Goal: Transaction & Acquisition: Purchase product/service

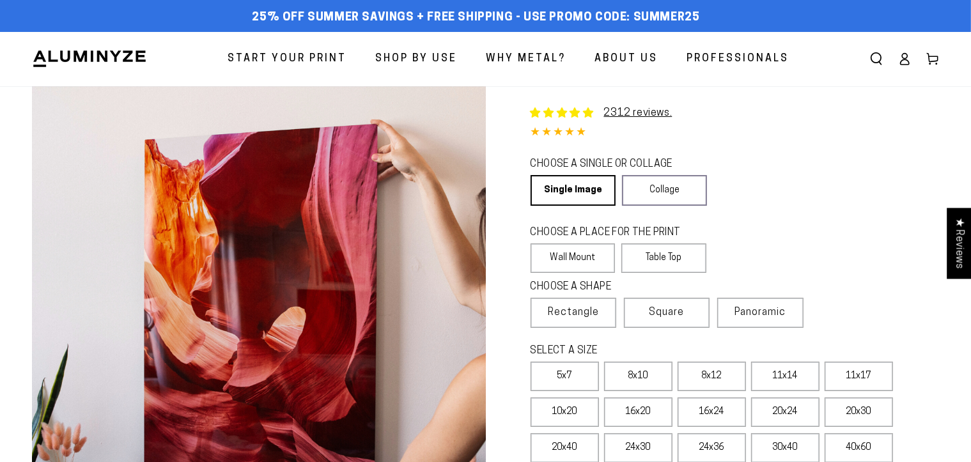
select select "**********"
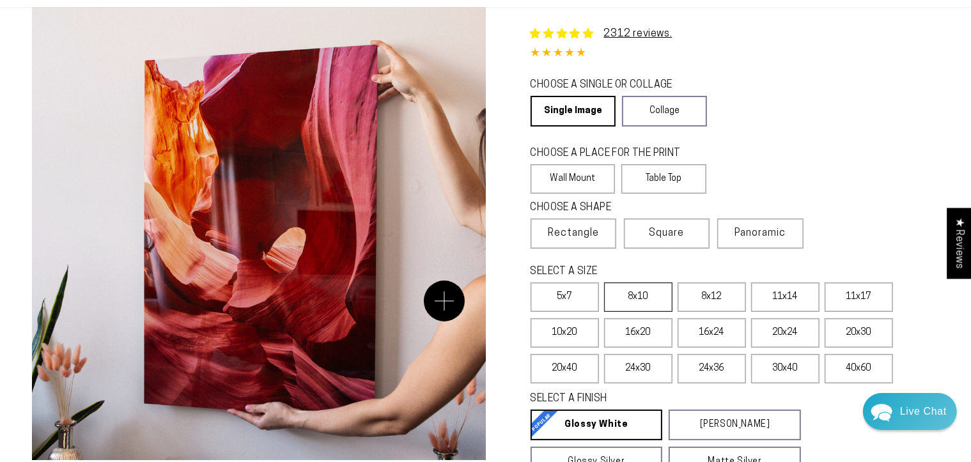
scroll to position [128, 0]
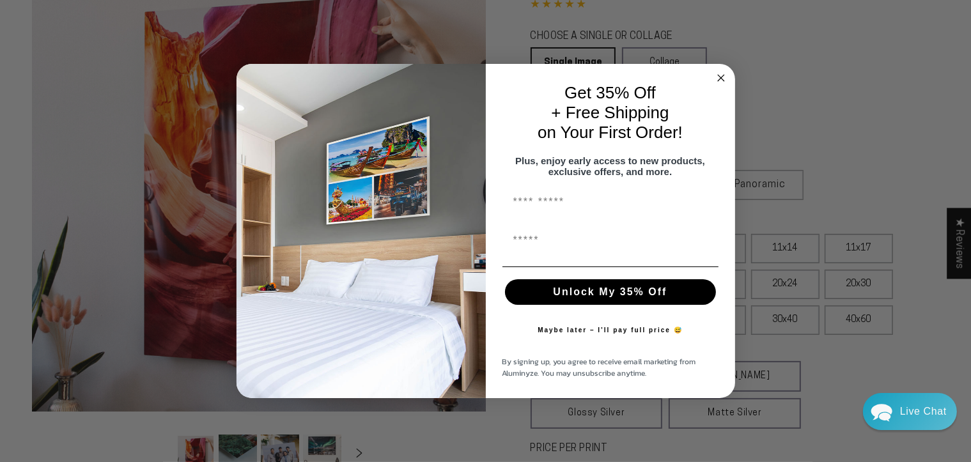
click at [719, 71] on circle "Close dialog" at bounding box center [720, 77] width 15 height 15
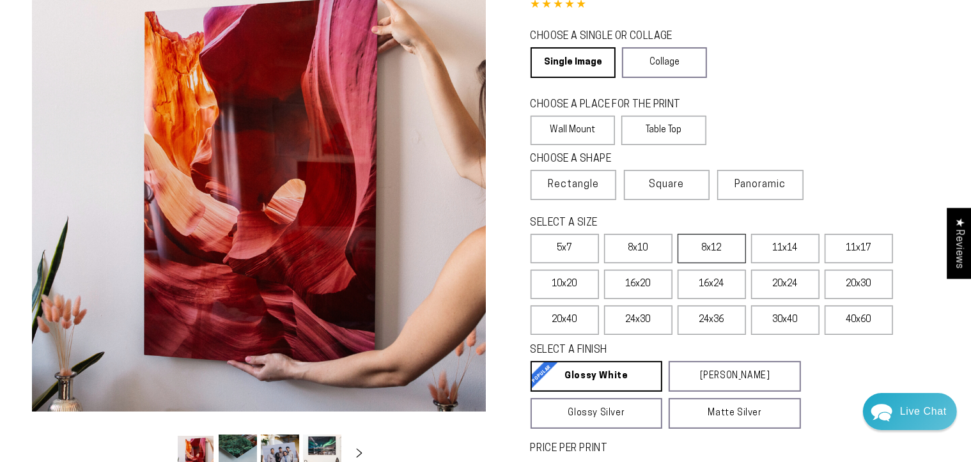
click at [722, 263] on label "8x12" at bounding box center [712, 248] width 68 height 29
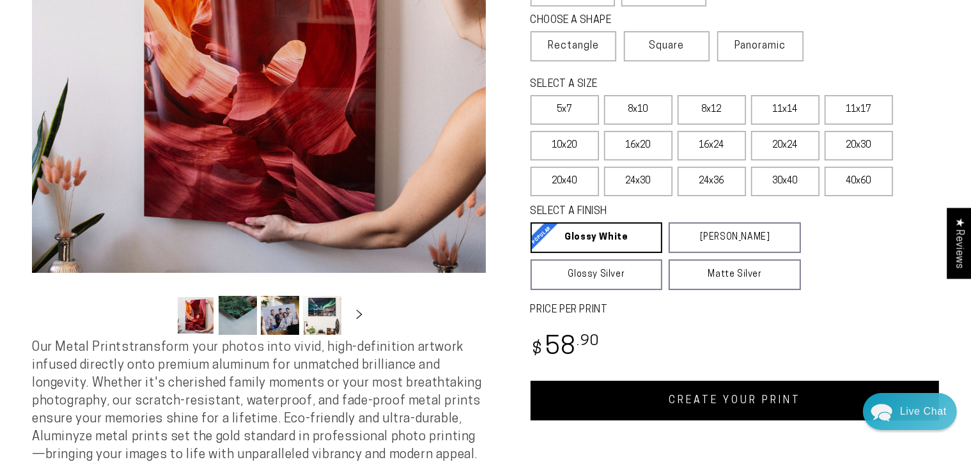
scroll to position [320, 0]
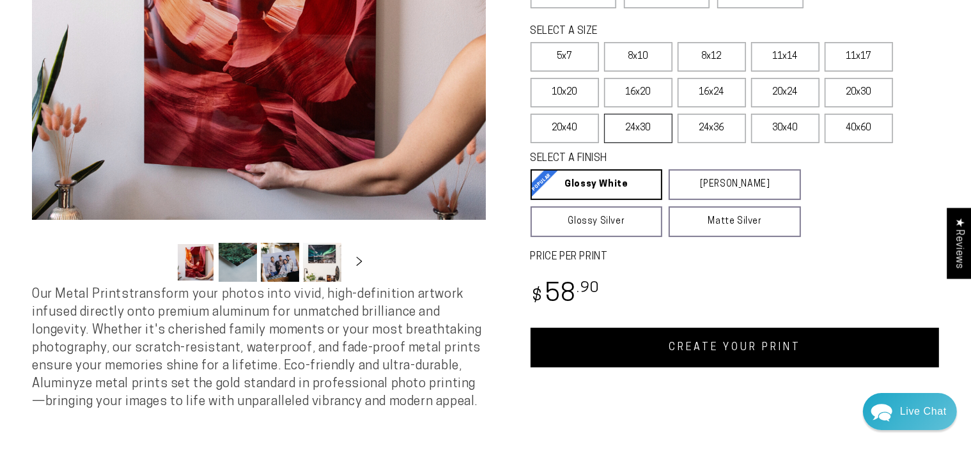
click at [657, 143] on label "24x30" at bounding box center [638, 128] width 68 height 29
click at [733, 72] on label "8x12" at bounding box center [712, 56] width 68 height 29
click at [243, 274] on button "Load image 2 in gallery view" at bounding box center [238, 262] width 38 height 39
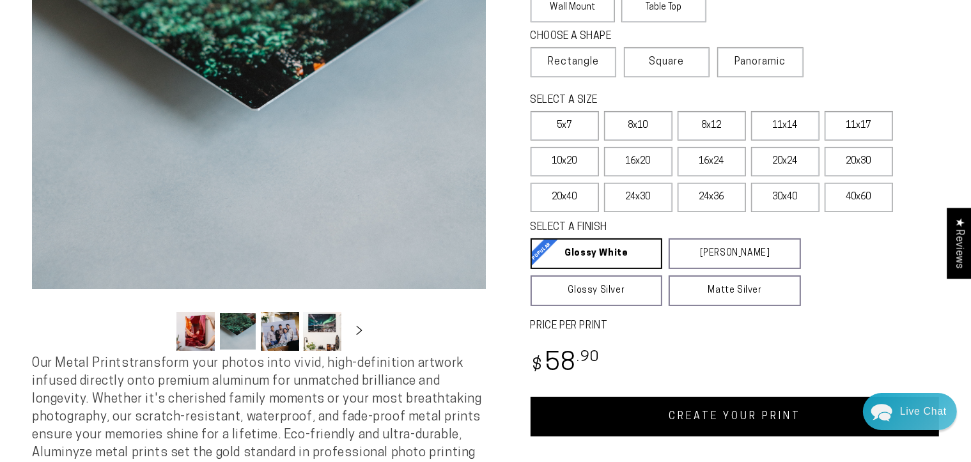
scroll to position [128, 0]
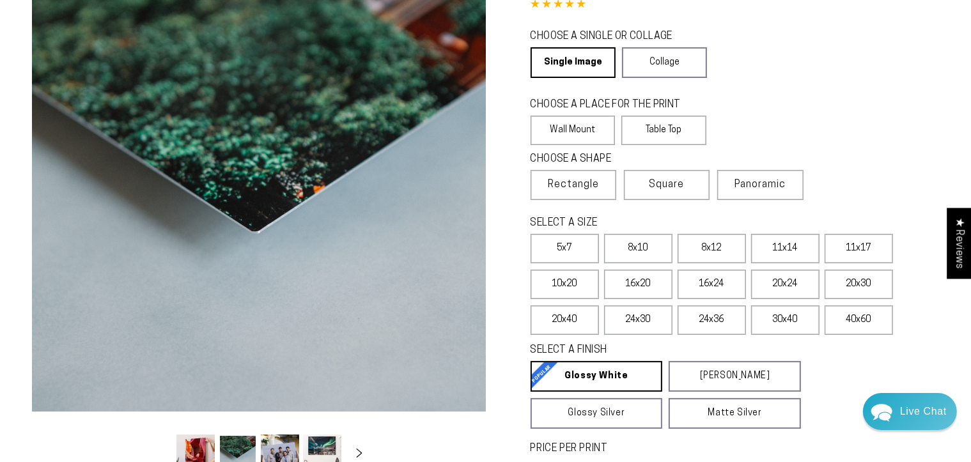
click at [288, 444] on button "Load image 3 in gallery view" at bounding box center [280, 454] width 38 height 39
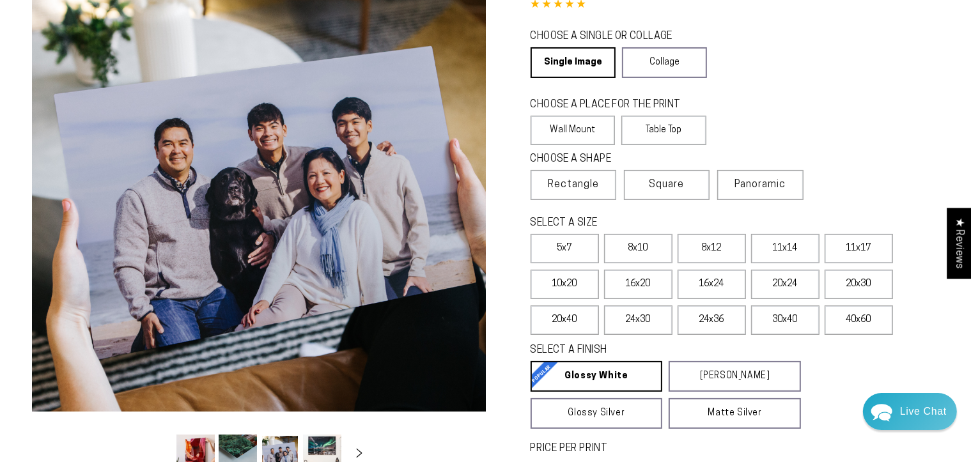
click at [323, 444] on button "Load image 4 in gallery view" at bounding box center [322, 454] width 38 height 39
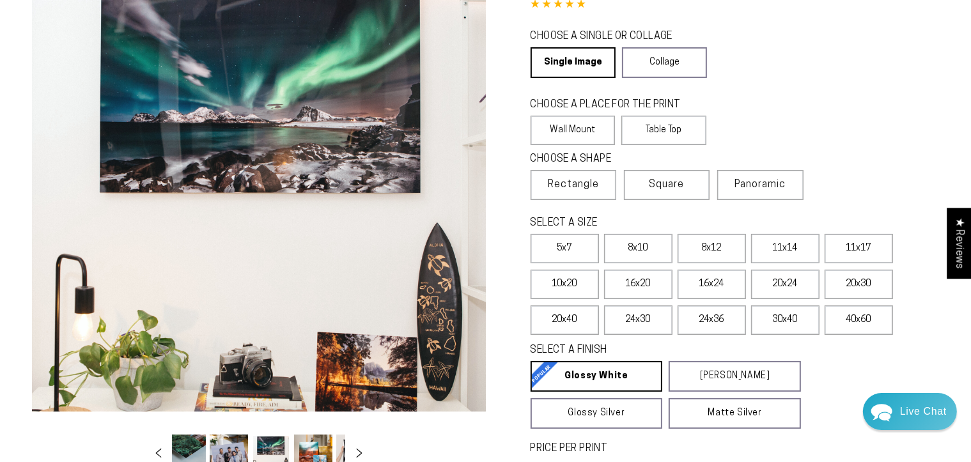
scroll to position [0, 139]
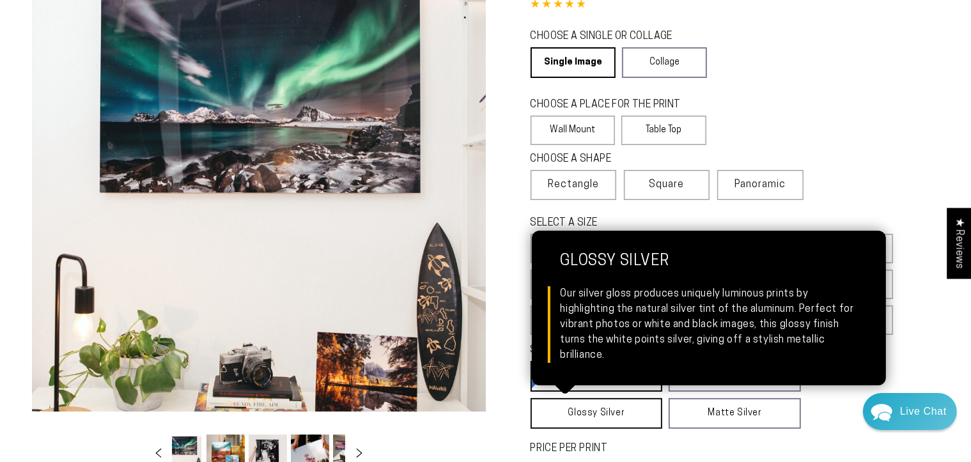
click at [621, 429] on link "Glossy Silver Glossy Silver Our silver gloss produces uniquely luminous prints …" at bounding box center [597, 413] width 132 height 31
click at [599, 429] on link "Glossy Silver Glossy Silver Our silver gloss produces uniquely luminous prints …" at bounding box center [597, 413] width 132 height 31
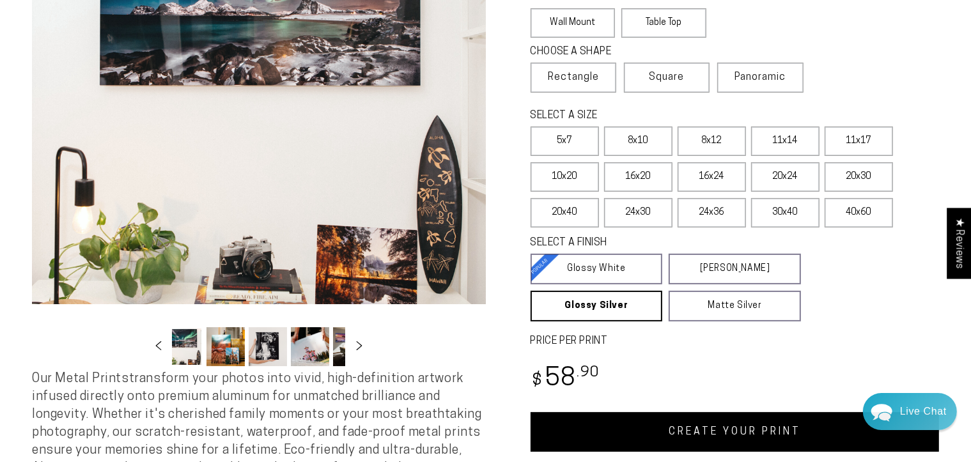
scroll to position [256, 0]
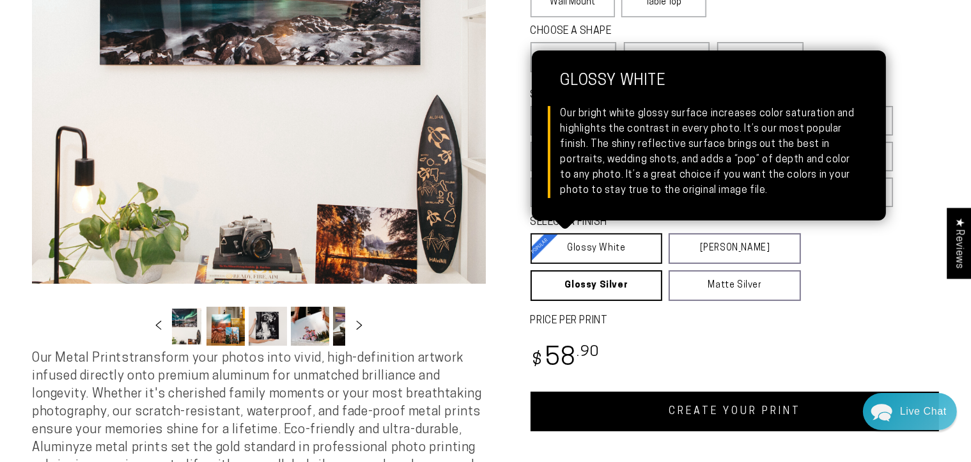
click at [608, 264] on link "Glossy White Glossy White Our bright white glossy surface increases color satur…" at bounding box center [597, 248] width 132 height 31
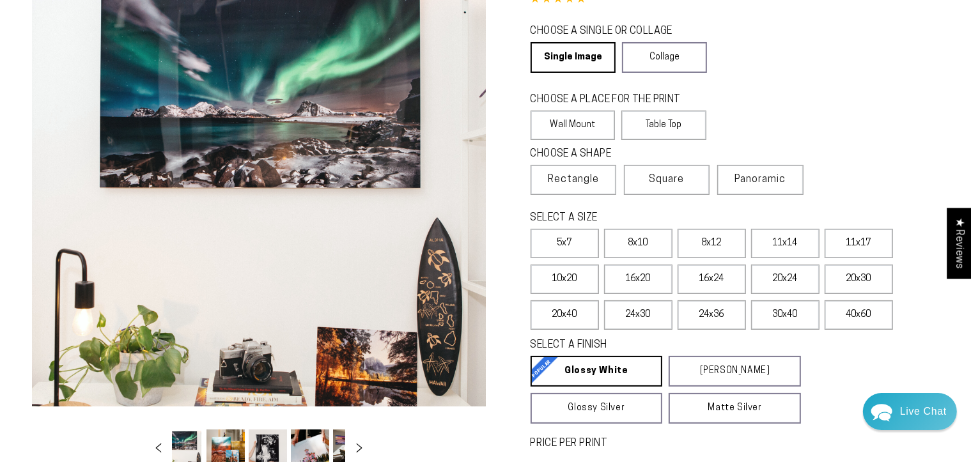
scroll to position [0, 0]
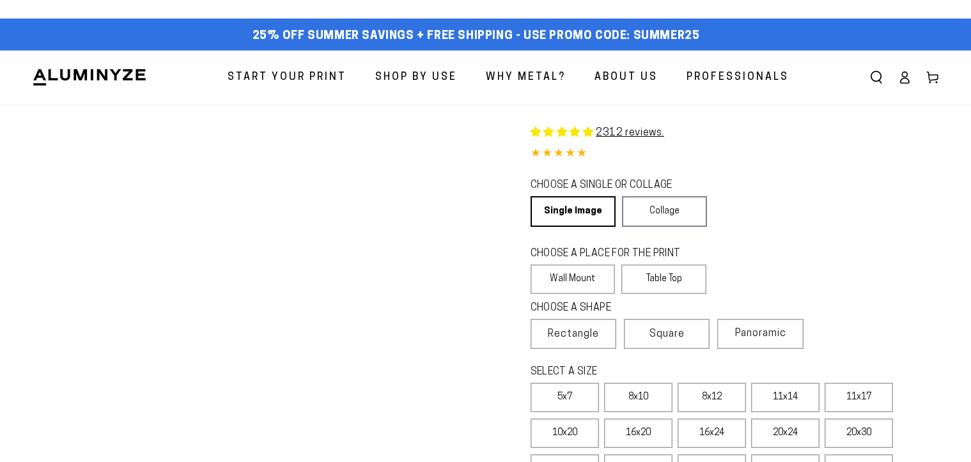
select select "**********"
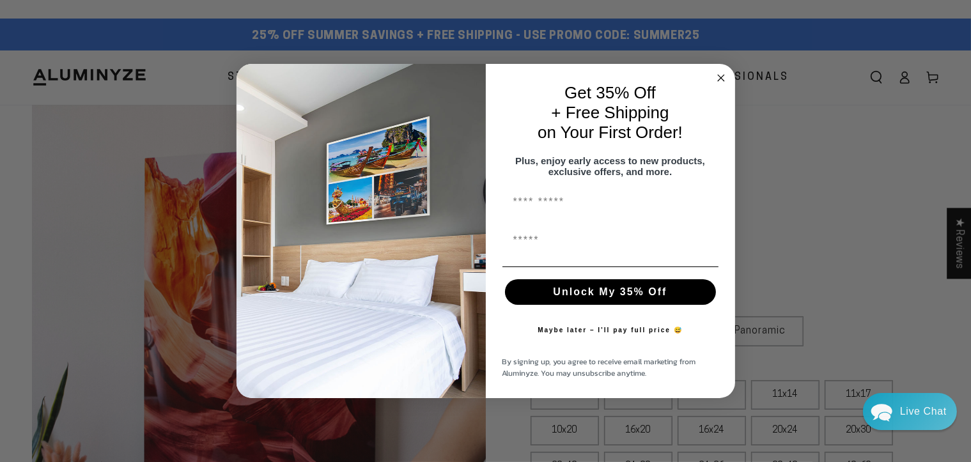
click at [718, 70] on circle "Close dialog" at bounding box center [720, 77] width 15 height 15
